Goal: Transaction & Acquisition: Purchase product/service

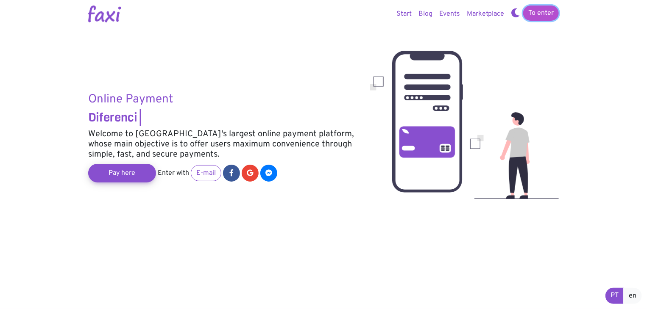
click at [539, 19] on link "To enter" at bounding box center [541, 13] width 36 height 15
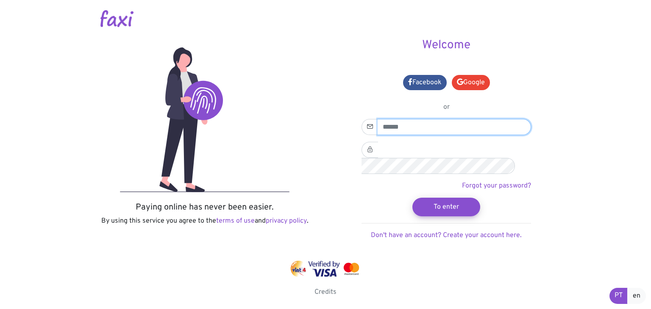
click at [390, 126] on input "email" at bounding box center [454, 127] width 153 height 16
type input "**********"
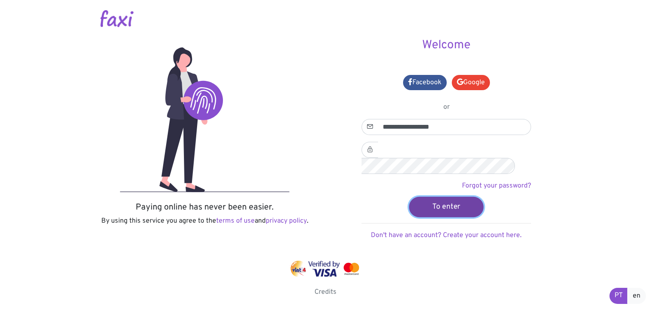
click at [444, 203] on font "To enter" at bounding box center [446, 207] width 28 height 9
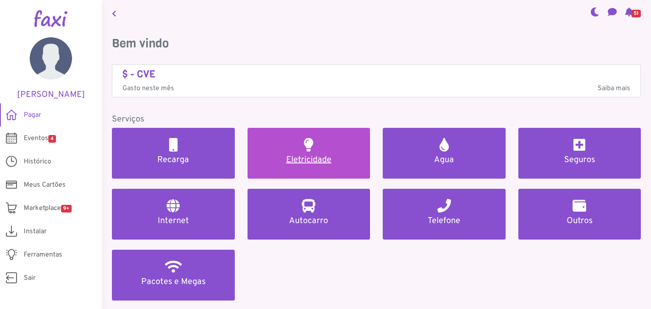
click at [291, 149] on link "Eletricidade" at bounding box center [308, 153] width 123 height 51
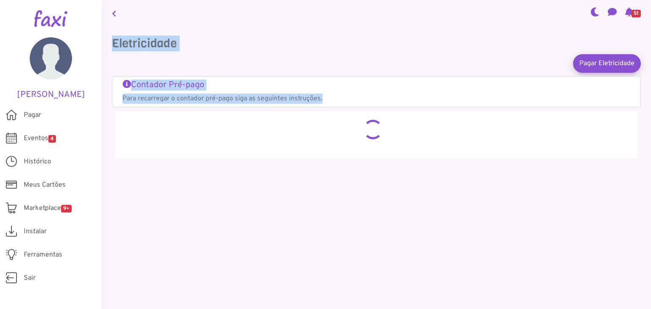
click at [292, 147] on div at bounding box center [376, 134] width 505 height 31
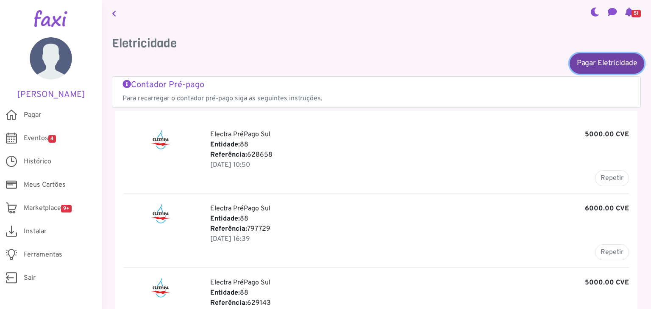
click at [586, 65] on link "Pagar Eletricidade" at bounding box center [606, 63] width 75 height 20
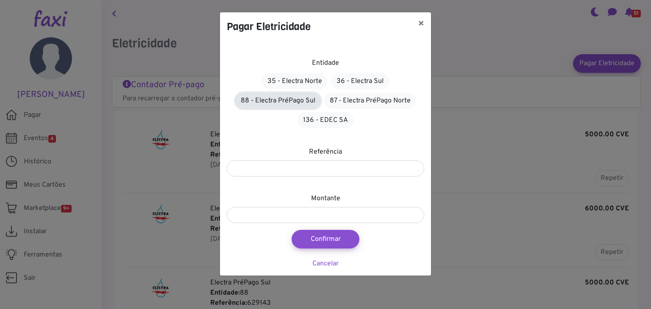
click at [278, 104] on link "88 - Electra PréPago Sul" at bounding box center [278, 101] width 86 height 16
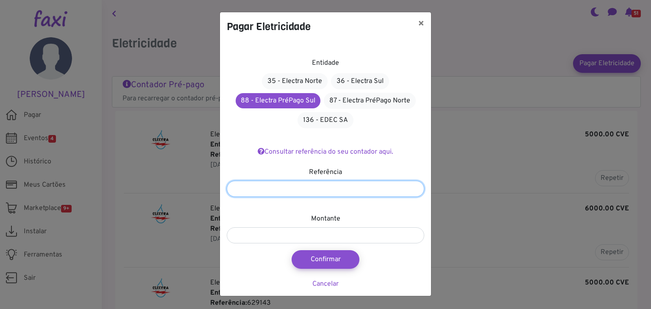
click at [315, 185] on input "number" at bounding box center [325, 189] width 197 height 16
type input "*******"
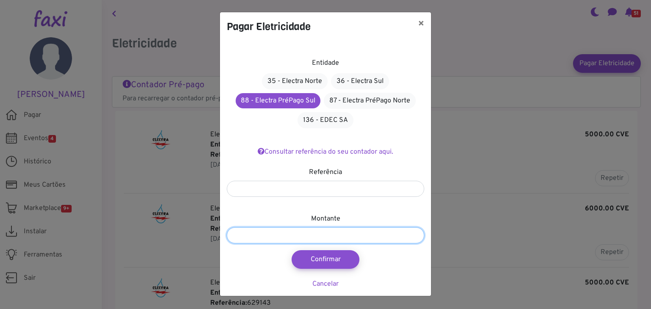
click at [308, 236] on input "number" at bounding box center [325, 236] width 197 height 16
type input "****"
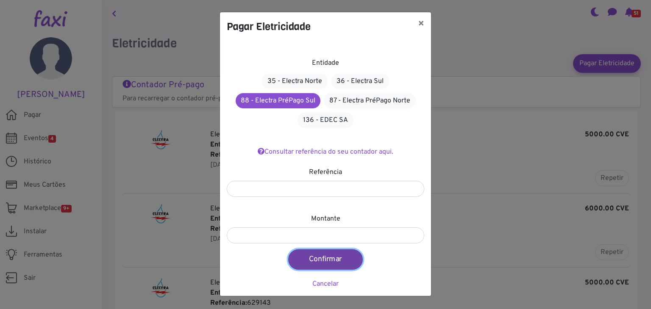
click at [323, 259] on button "Confirmar" at bounding box center [325, 260] width 75 height 20
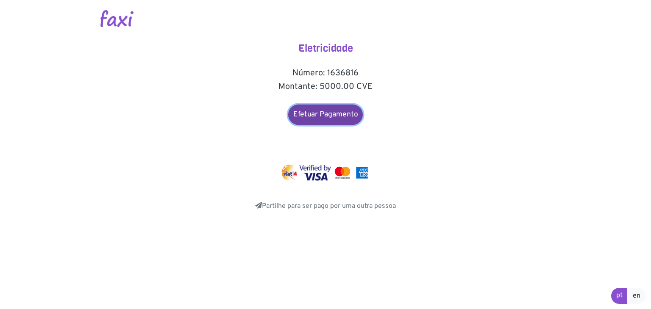
click at [333, 113] on link "Efetuar Pagamento" at bounding box center [325, 115] width 75 height 20
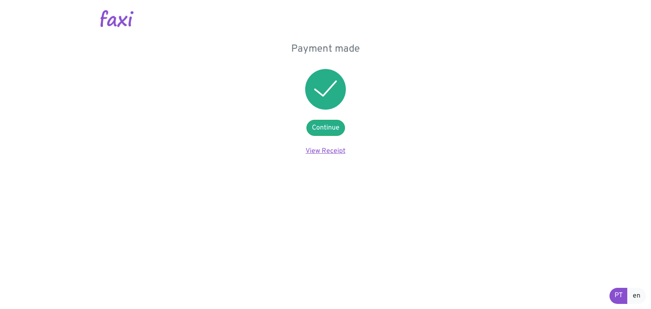
click at [317, 152] on font "View Receipt" at bounding box center [325, 151] width 40 height 8
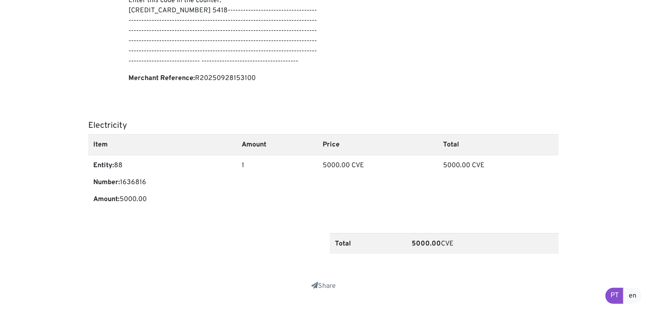
scroll to position [234, 0]
